Goal: Find contact information: Find contact information

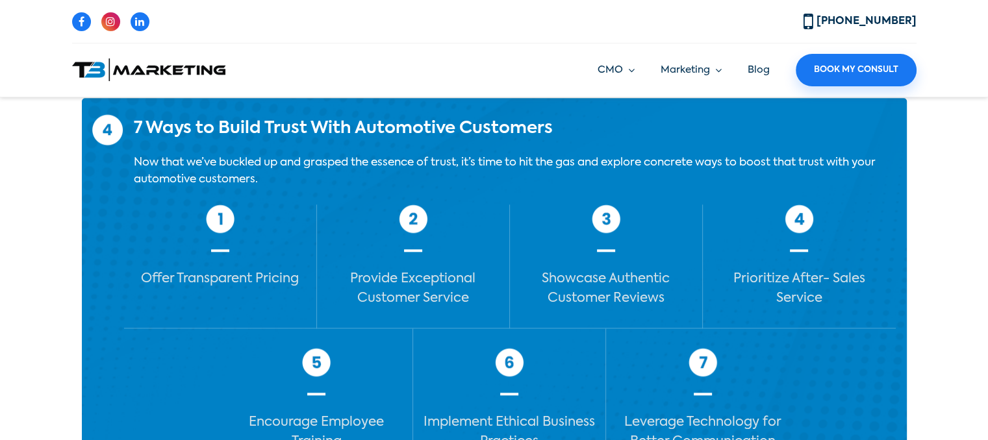
scroll to position [1311, 0]
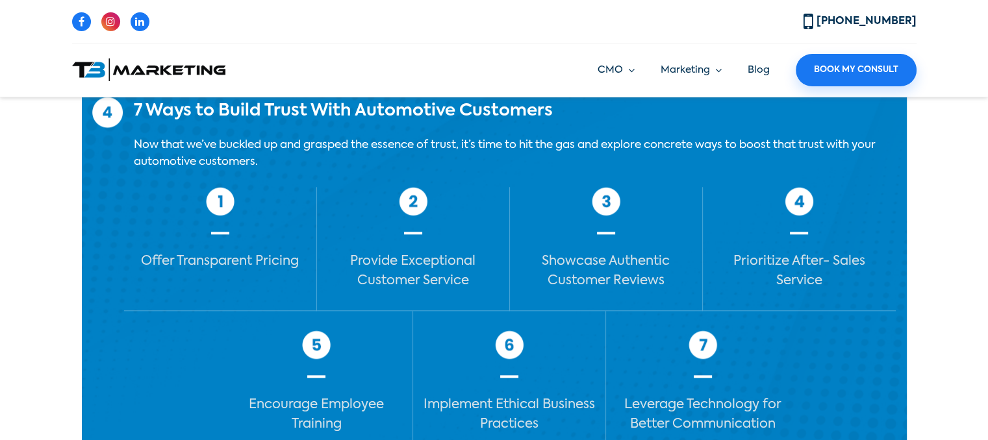
click at [934, 262] on section "T3 Marketing June 21, 2023 August 8, 2023 7 Ways to Build Trust with Automotive…" at bounding box center [494, 195] width 988 height 2874
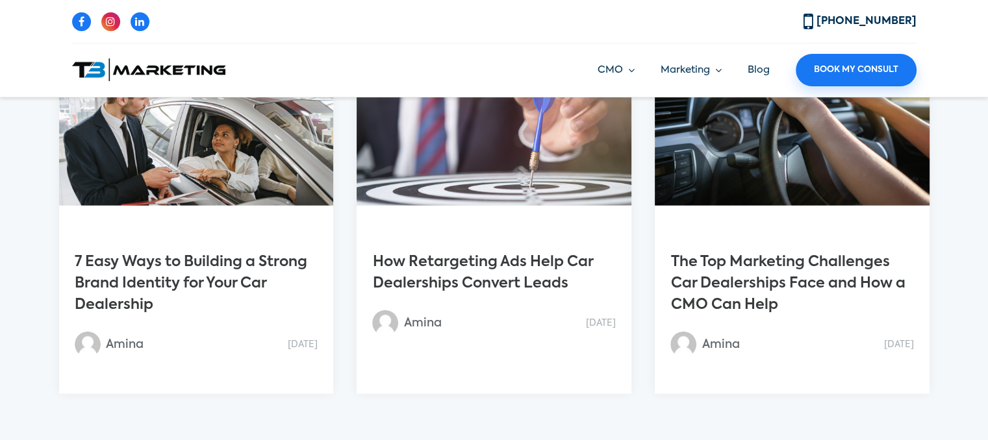
scroll to position [3017, 0]
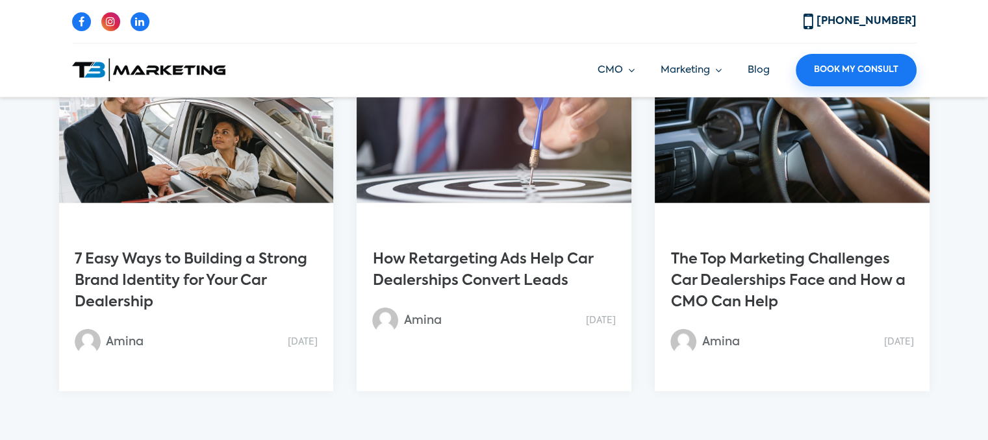
click at [245, 255] on link "7 Easy Ways to Building a Strong Brand Identity for Your Car Dealership" at bounding box center [191, 281] width 232 height 57
click at [125, 265] on link "7 Easy Ways to Building a Strong Brand Identity for Your Car Dealership" at bounding box center [191, 281] width 232 height 57
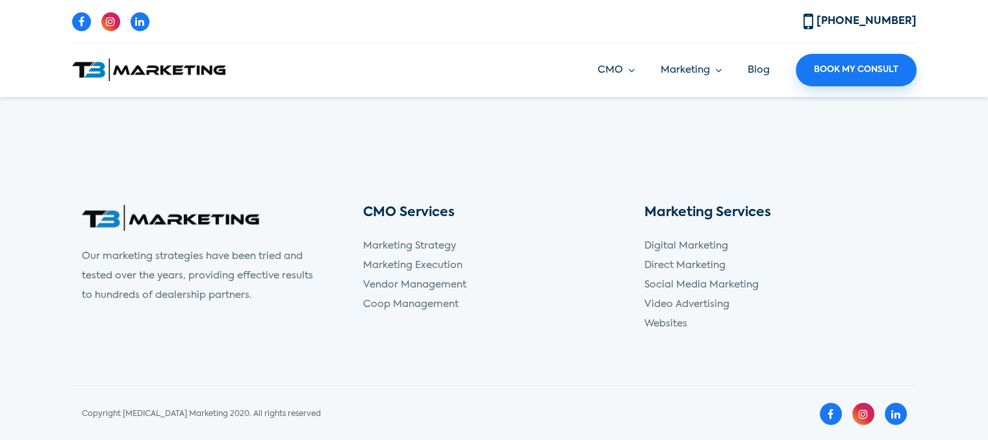
scroll to position [3350, 0]
click at [660, 267] on link "Direct Marketing" at bounding box center [684, 264] width 81 height 10
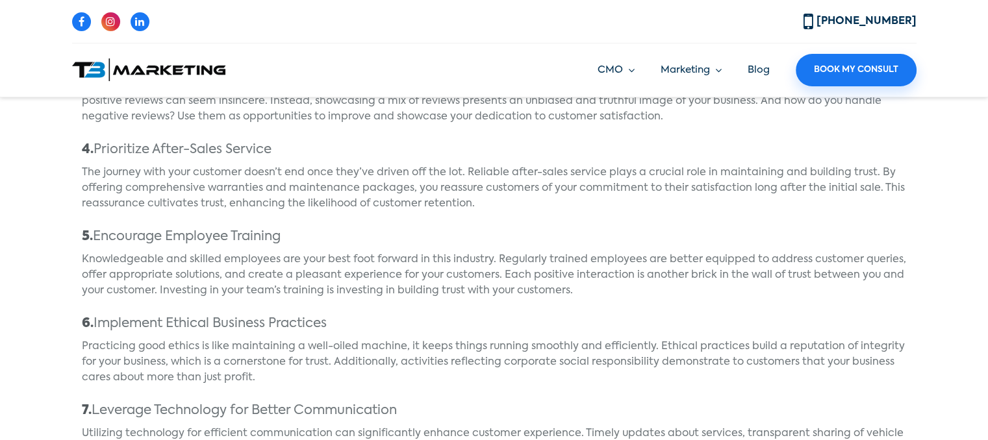
scroll to position [1989, 0]
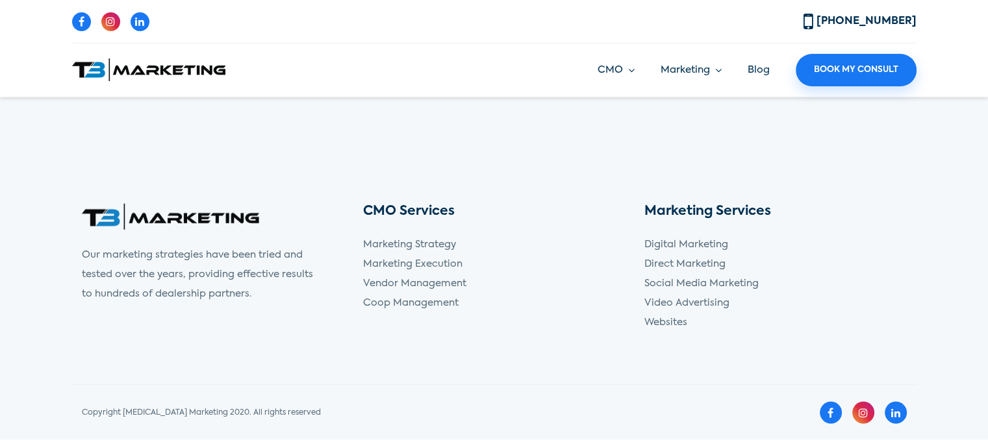
scroll to position [3350, 0]
